Goal: Task Accomplishment & Management: Complete application form

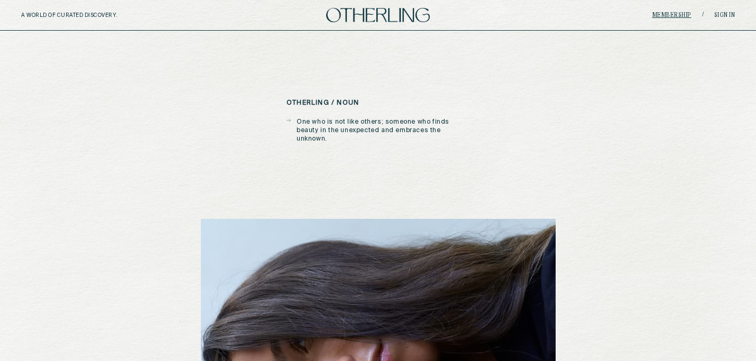
click at [677, 12] on link "Membership" at bounding box center [671, 15] width 39 height 6
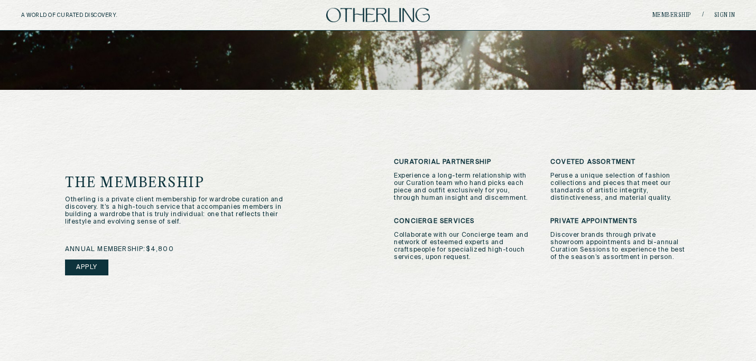
scroll to position [203, 0]
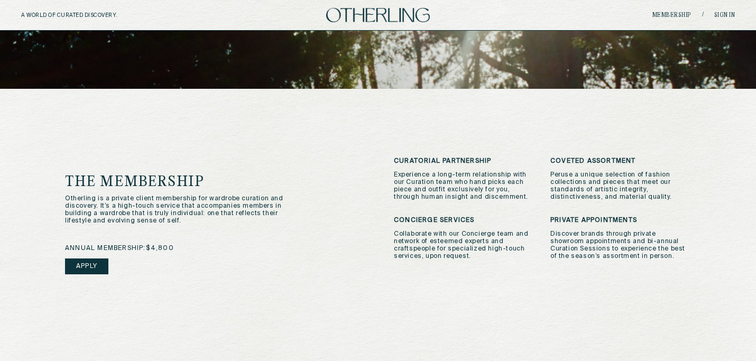
click at [92, 267] on link "Apply" at bounding box center [86, 266] width 43 height 16
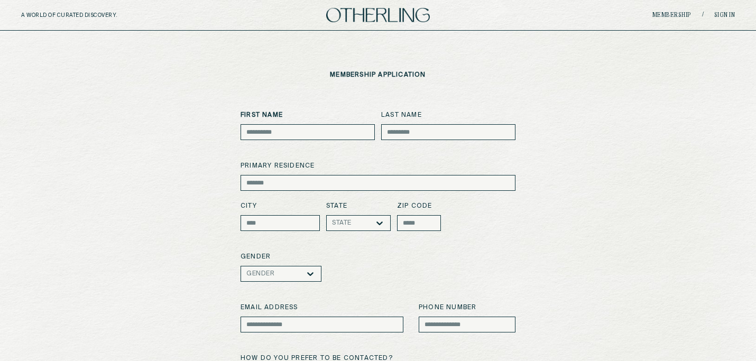
click at [406, 16] on img at bounding box center [378, 15] width 104 height 14
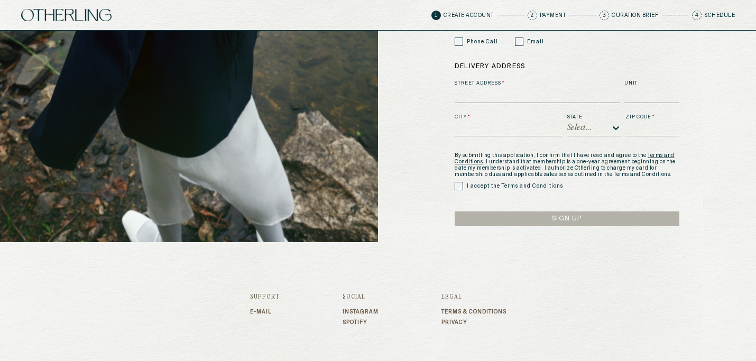
scroll to position [240, 0]
